Goal: Obtain resource: Obtain resource

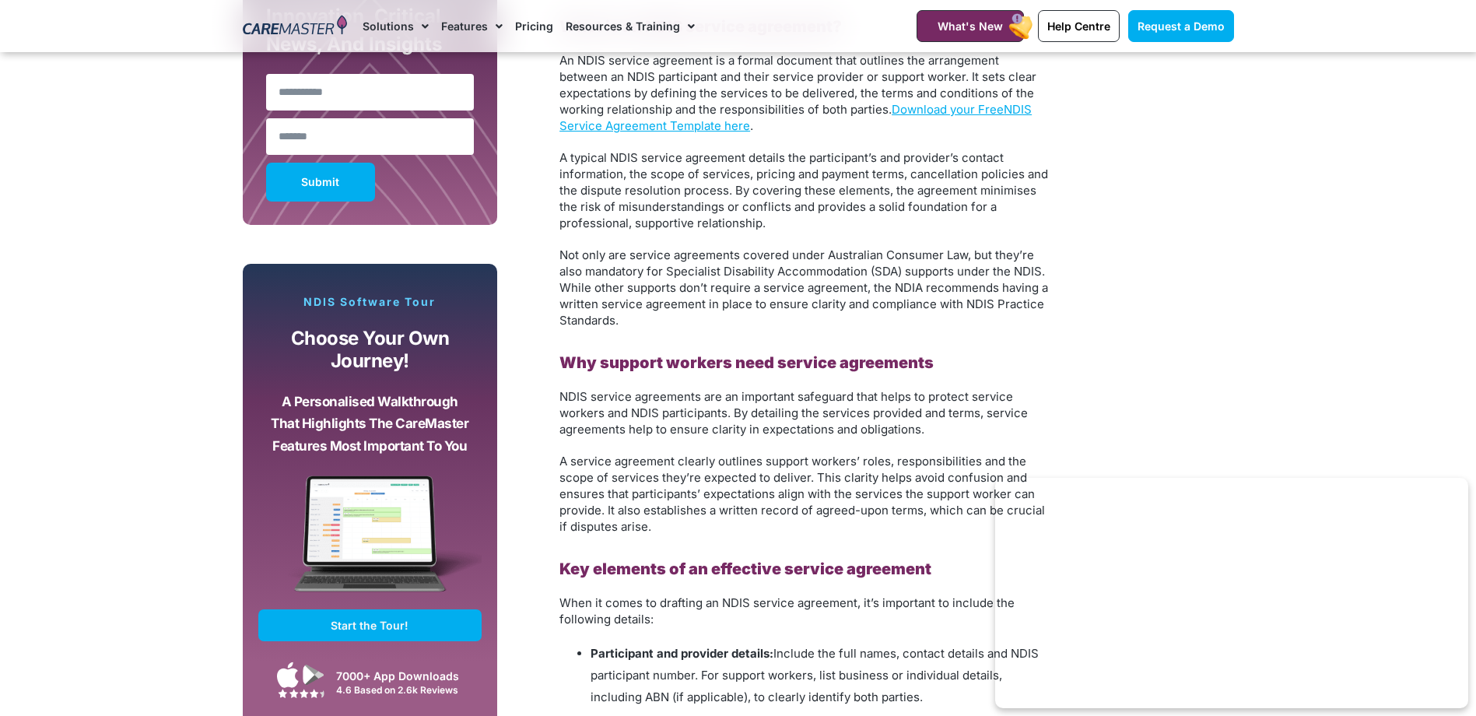
scroll to position [856, 0]
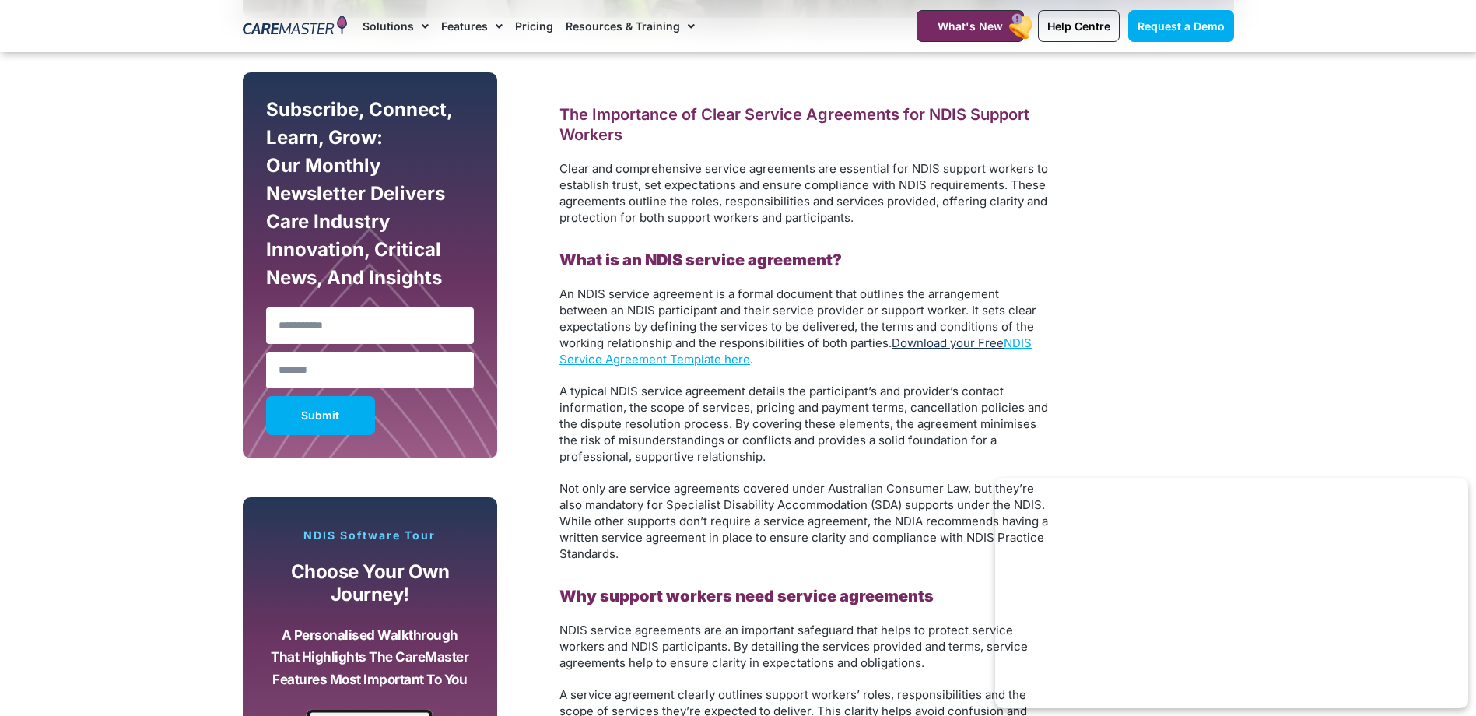
click at [991, 338] on link "Download your Free" at bounding box center [948, 342] width 112 height 15
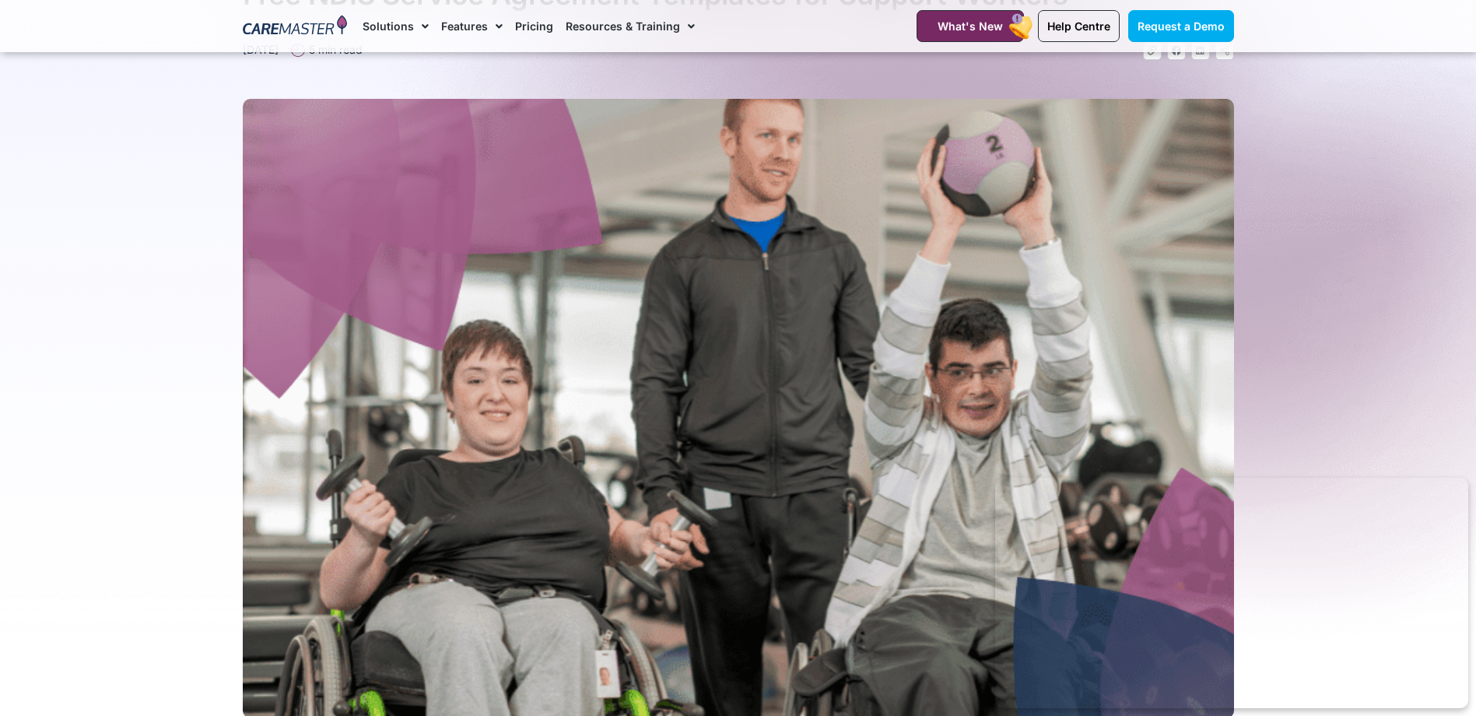
scroll to position [0, 0]
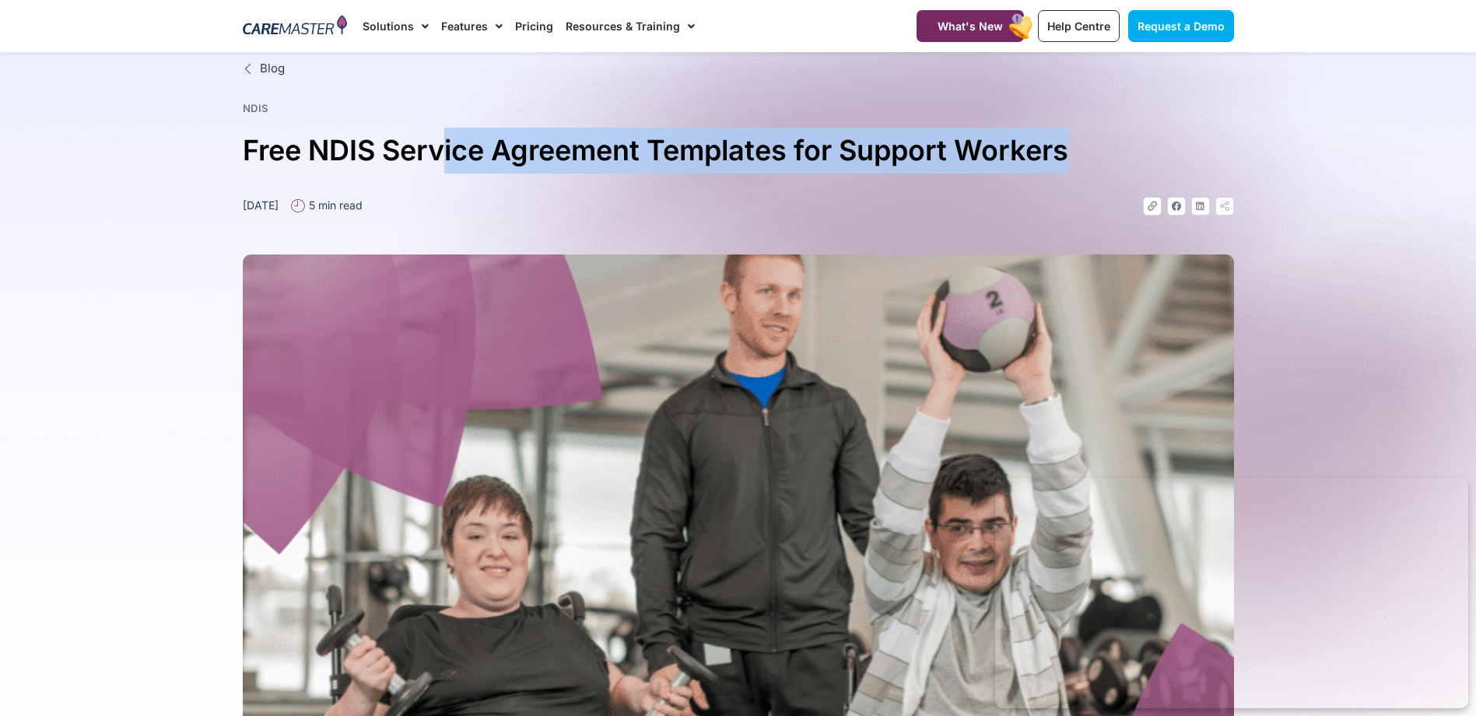
drag, startPoint x: 449, startPoint y: 149, endPoint x: 1091, endPoint y: 137, distance: 641.9
click at [1091, 137] on h1 "Free NDIS Service Agreement Templates for Support Workers" at bounding box center [738, 151] width 991 height 46
click at [1091, 136] on h1 "Free NDIS Service Agreement Templates for Support Workers" at bounding box center [738, 151] width 991 height 46
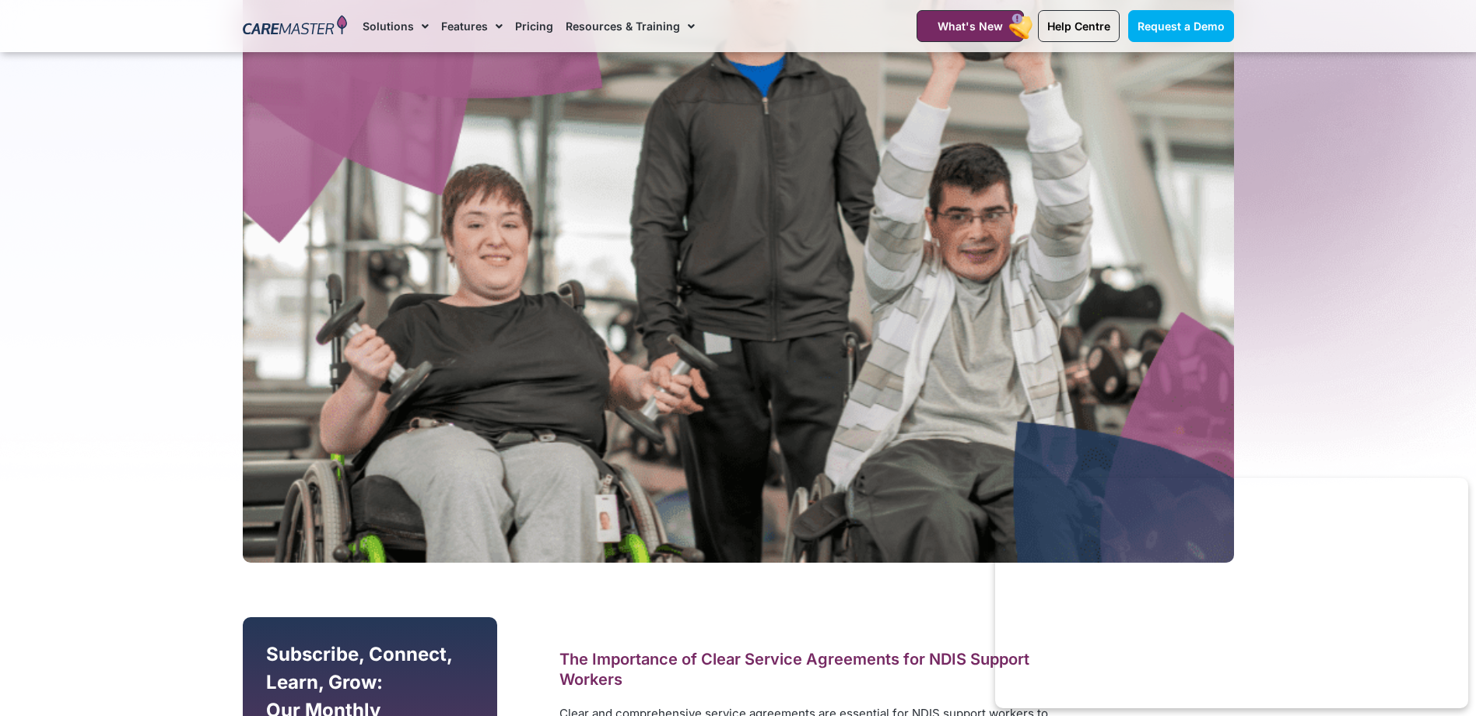
scroll to position [700, 0]
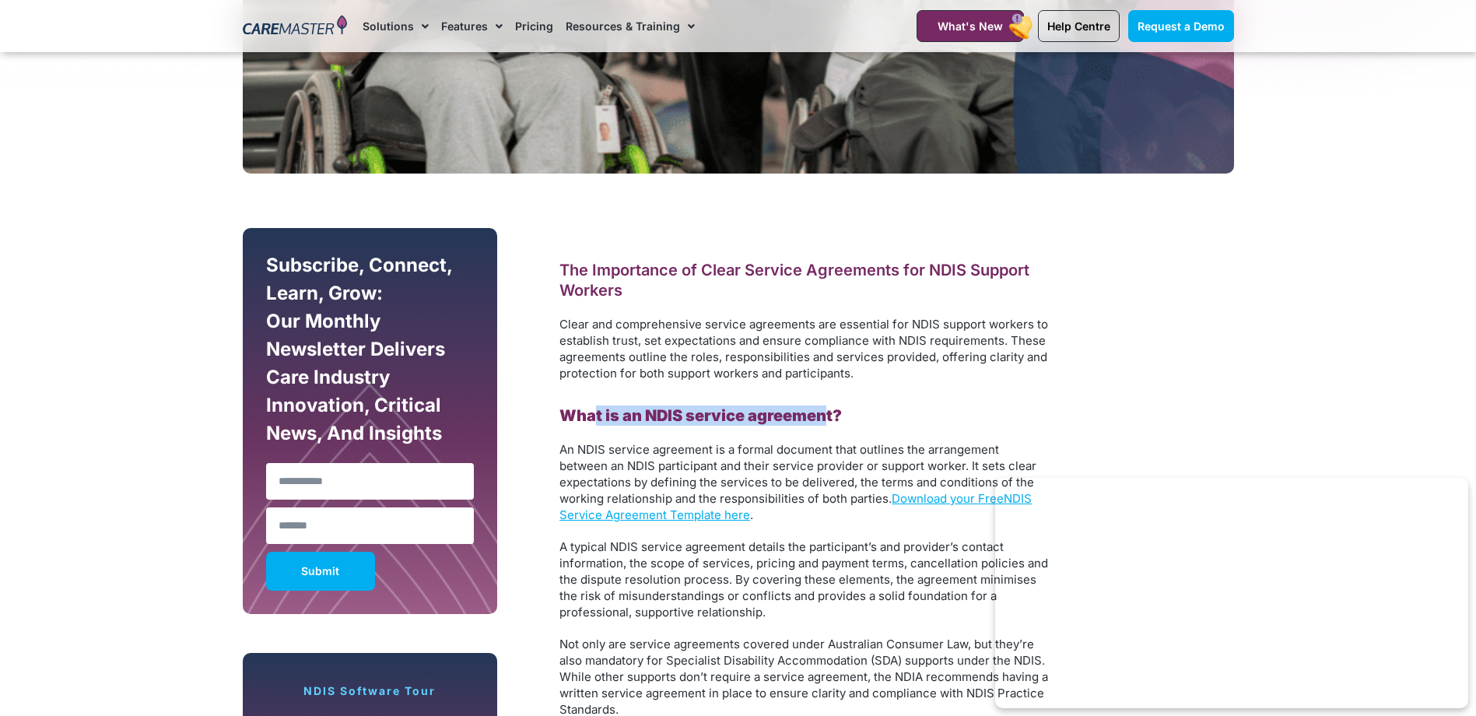
drag, startPoint x: 594, startPoint y: 415, endPoint x: 822, endPoint y: 420, distance: 228.8
click at [822, 420] on b "What is an NDIS service agreement?" at bounding box center [700, 415] width 282 height 19
click at [822, 419] on b "What is an NDIS service agreement?" at bounding box center [700, 415] width 282 height 19
